Goal: Download file/media

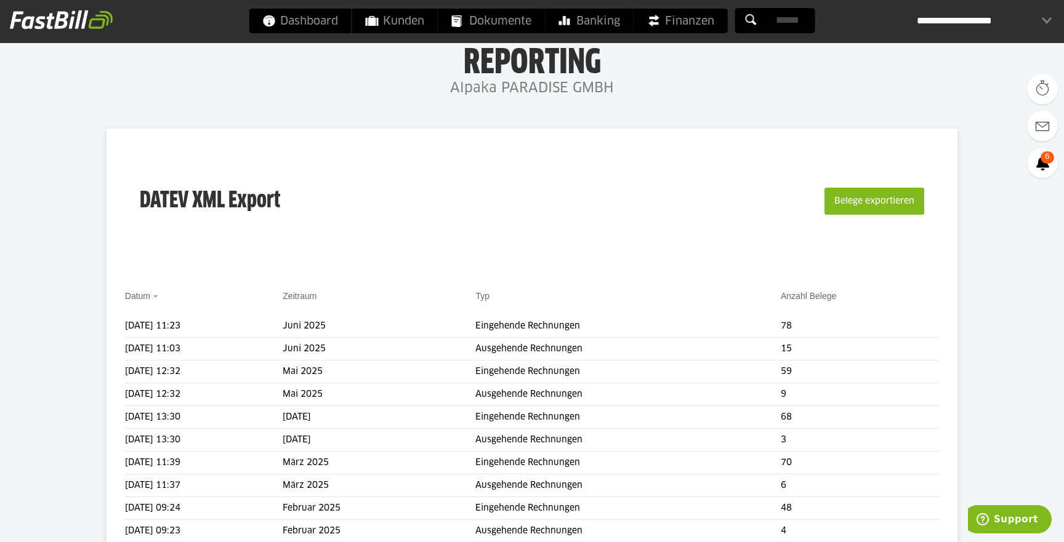
scroll to position [44, 0]
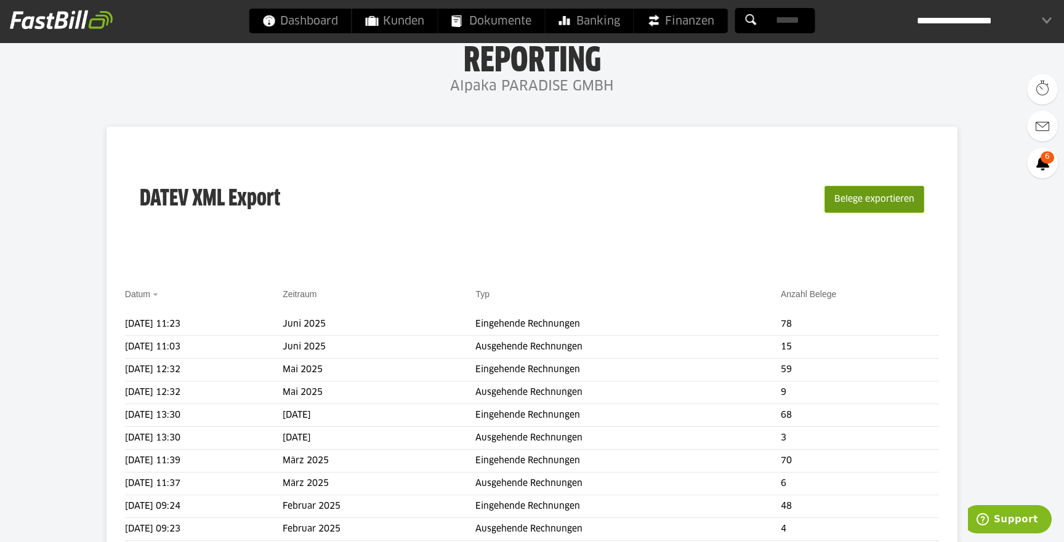
click at [850, 210] on button "Belege exportieren" at bounding box center [874, 199] width 100 height 27
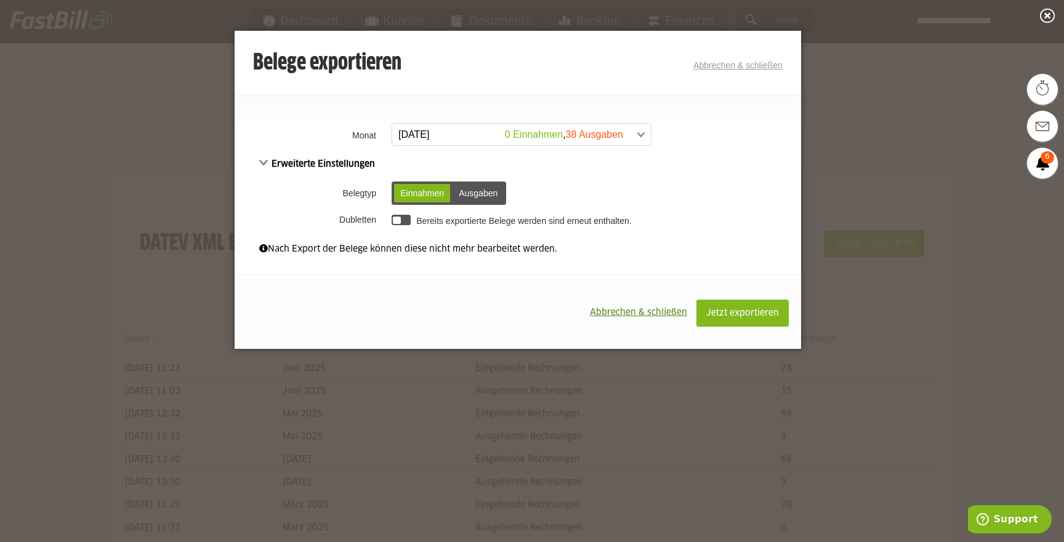
click at [478, 134] on span at bounding box center [515, 135] width 259 height 22
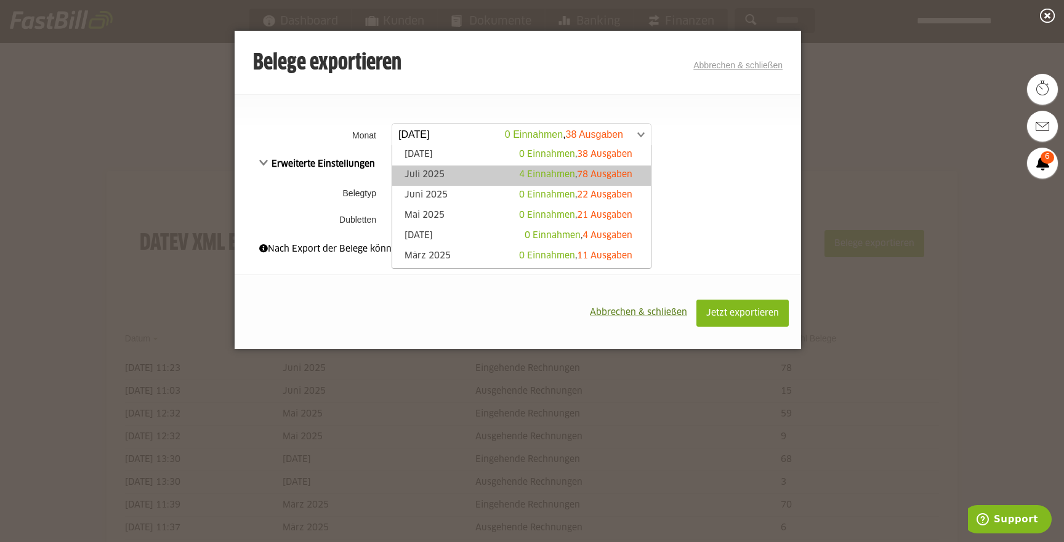
click at [440, 169] on link "Juli 2025 4 Einnahmen , 78 Ausgaben" at bounding box center [521, 176] width 246 height 14
click at [539, 134] on span at bounding box center [515, 135] width 259 height 22
click at [425, 171] on link "Juli 2025 4 Einnahmen , 78 Ausgaben" at bounding box center [521, 176] width 246 height 14
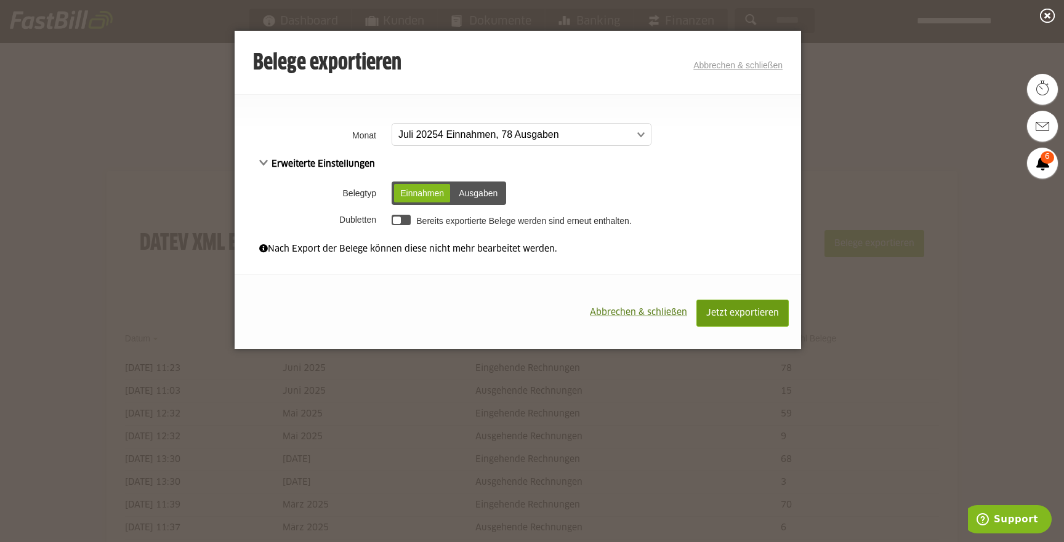
click at [729, 309] on span "Jetzt exportieren" at bounding box center [742, 313] width 73 height 9
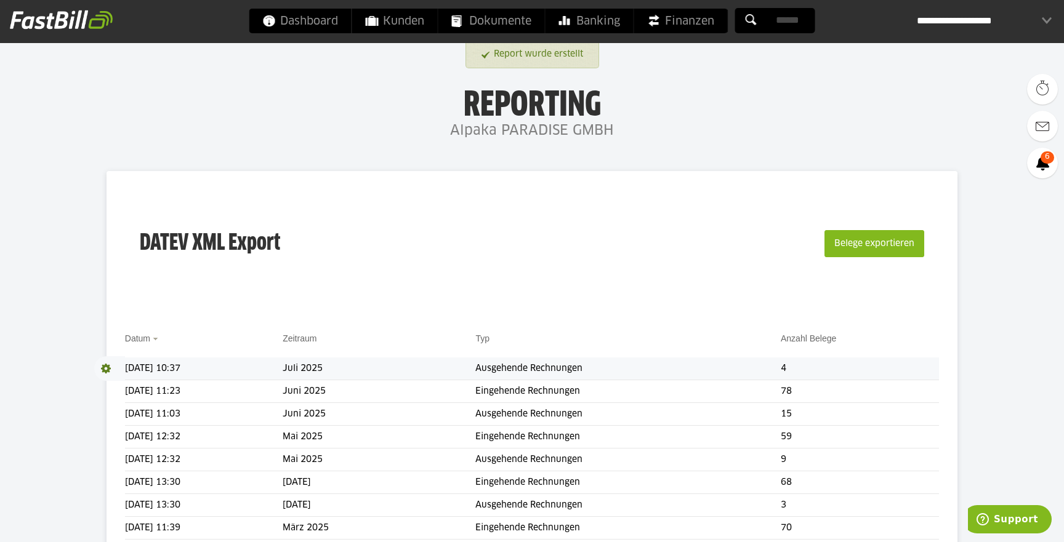
click at [104, 368] on span at bounding box center [109, 368] width 31 height 25
click at [139, 385] on link "Download" at bounding box center [127, 385] width 66 height 14
click at [892, 250] on button "Belege exportieren" at bounding box center [874, 243] width 100 height 27
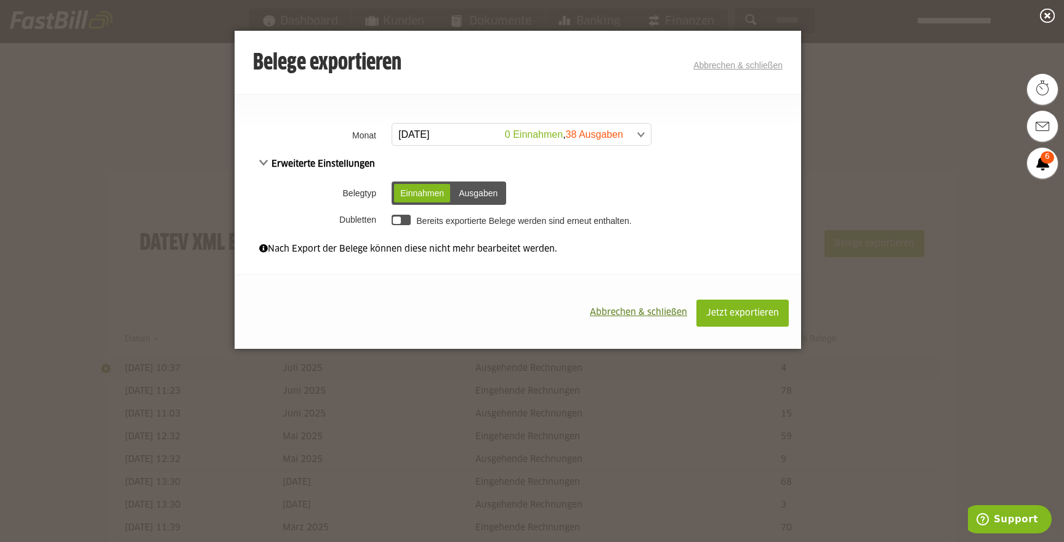
click at [473, 196] on div "Ausgaben" at bounding box center [477, 193] width 51 height 18
click at [437, 134] on span at bounding box center [515, 135] width 259 height 22
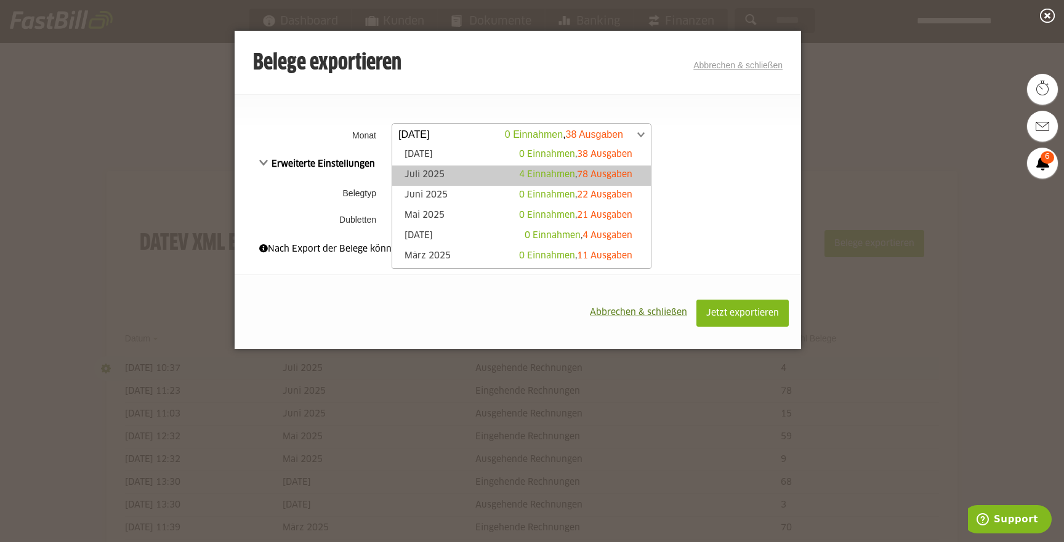
click at [438, 177] on link "Juli 2025 4 Einnahmen , 78 Ausgaben" at bounding box center [521, 176] width 246 height 14
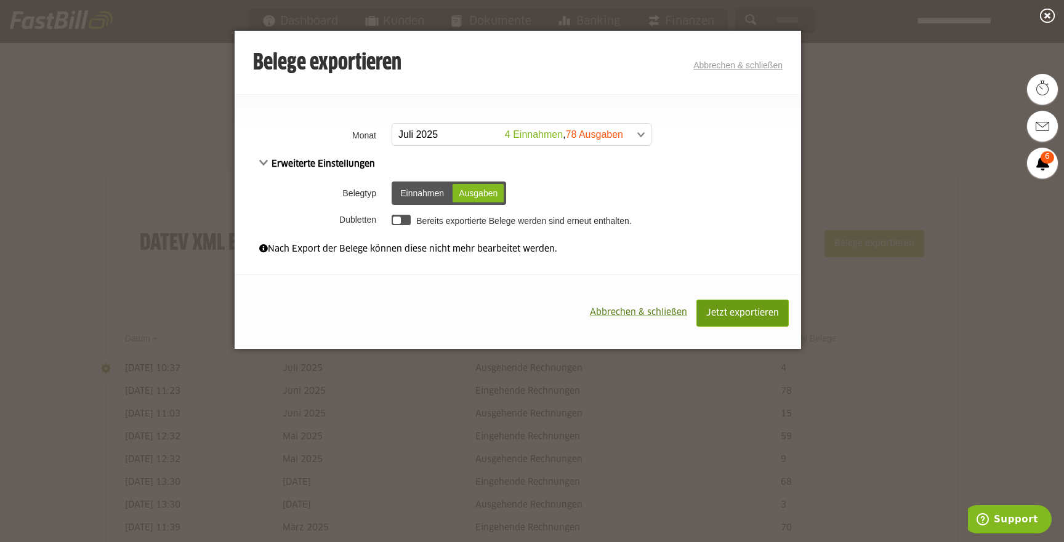
click at [771, 319] on button "Jetzt exportieren" at bounding box center [742, 313] width 92 height 27
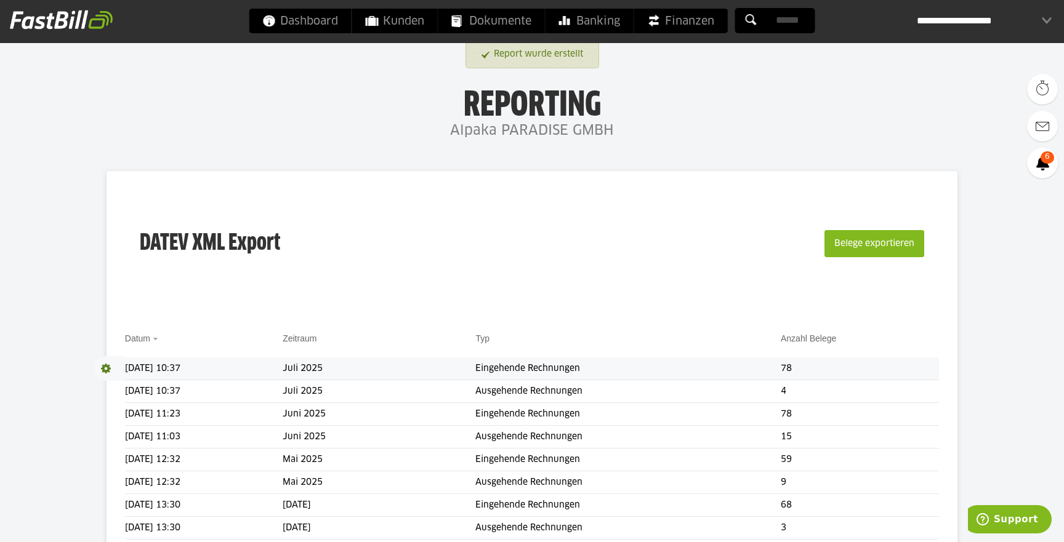
click at [109, 368] on span at bounding box center [109, 368] width 31 height 25
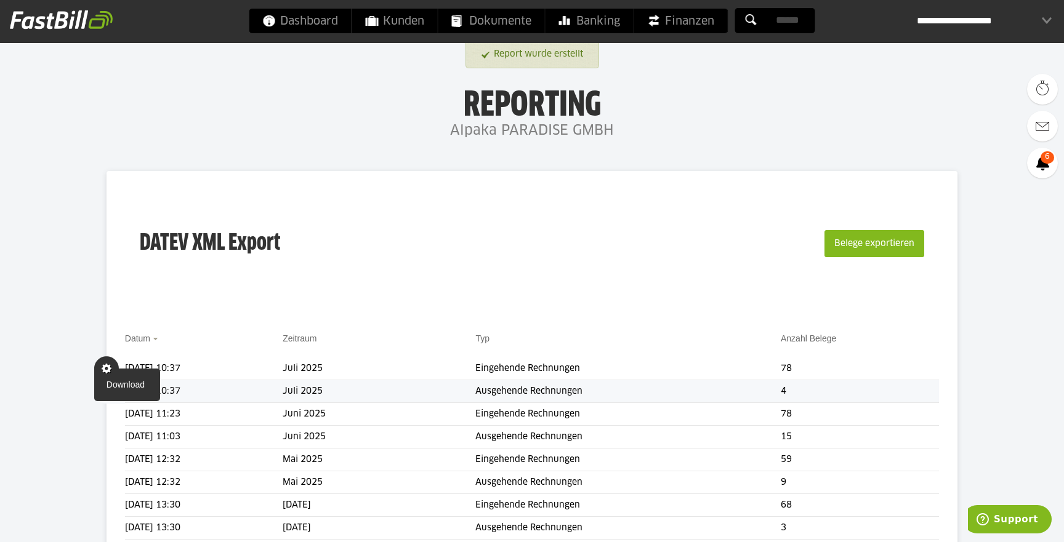
drag, startPoint x: 121, startPoint y: 385, endPoint x: 128, endPoint y: 382, distance: 7.4
click at [123, 384] on link "Download" at bounding box center [127, 385] width 66 height 14
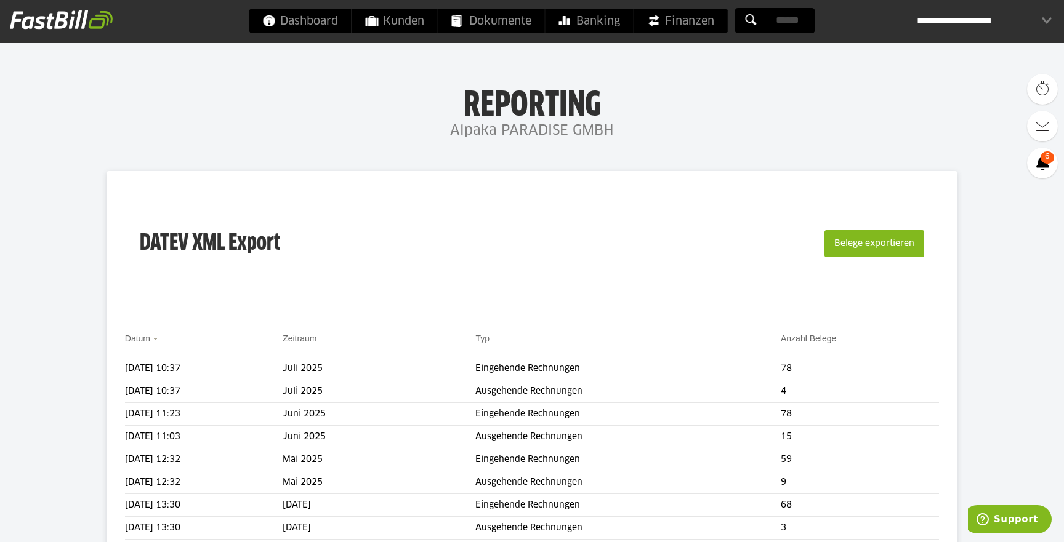
click at [1044, 20] on div "**********" at bounding box center [984, 21] width 135 height 25
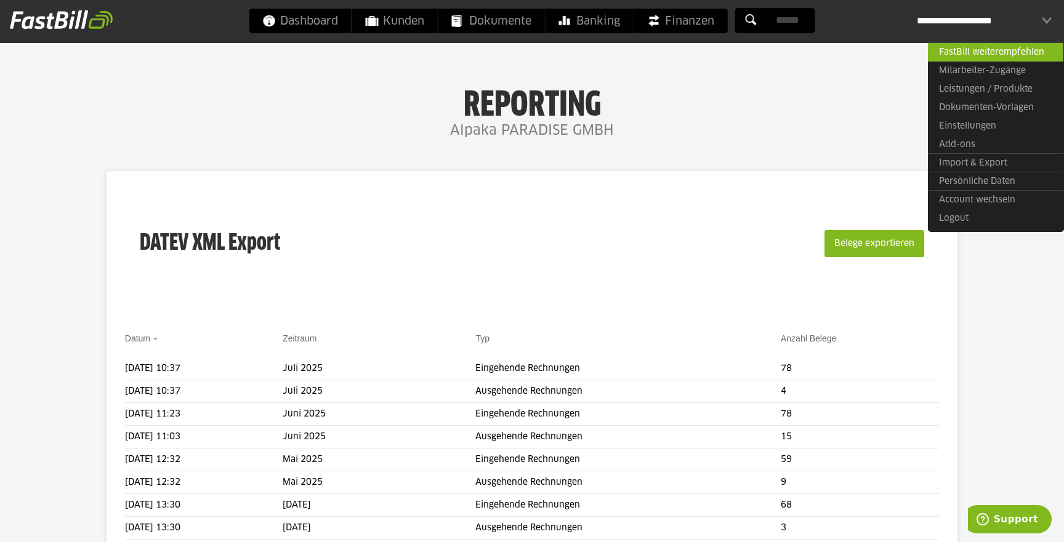
click at [973, 159] on link "Import & Export" at bounding box center [995, 162] width 135 height 19
